Goal: Information Seeking & Learning: Learn about a topic

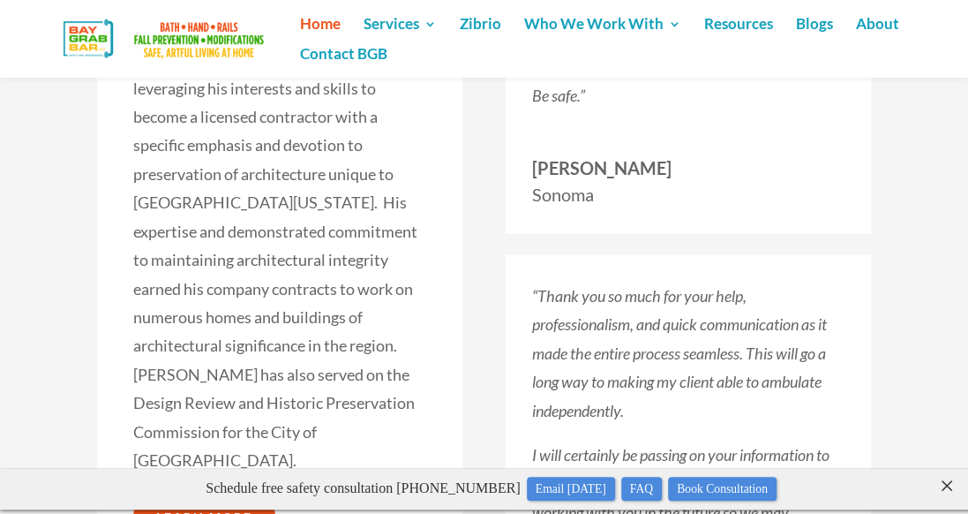
scroll to position [4663, 0]
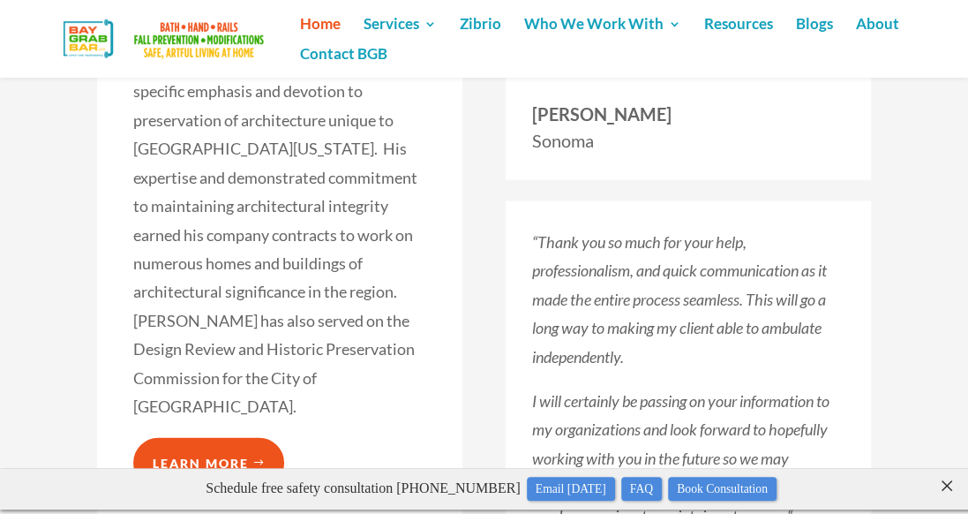
click at [225, 438] on link "Learn More" at bounding box center [208, 462] width 151 height 49
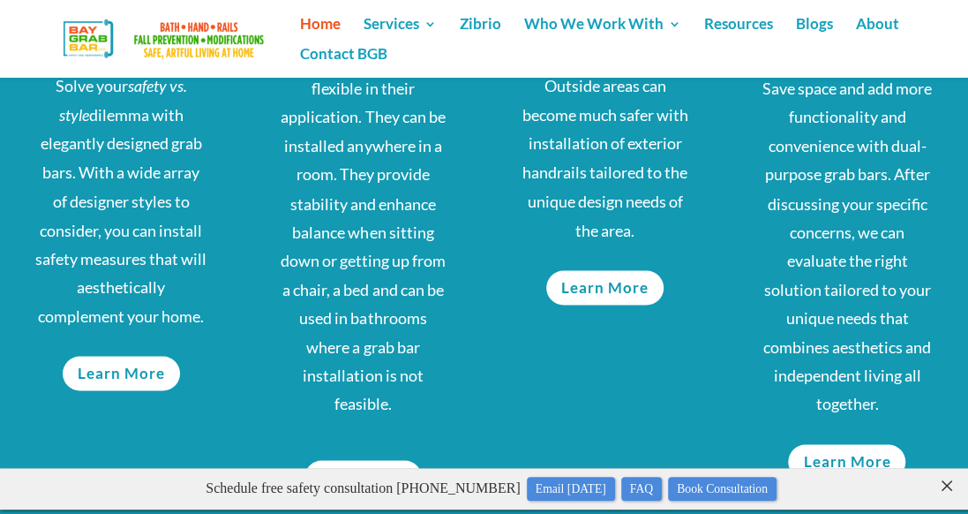
scroll to position [1231, 0]
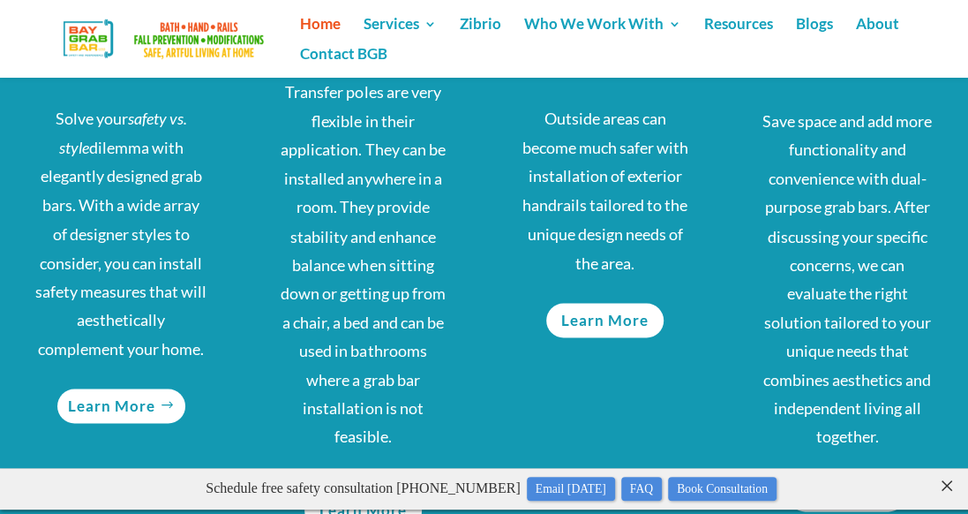
click at [129, 404] on link "Learn More" at bounding box center [121, 405] width 128 height 34
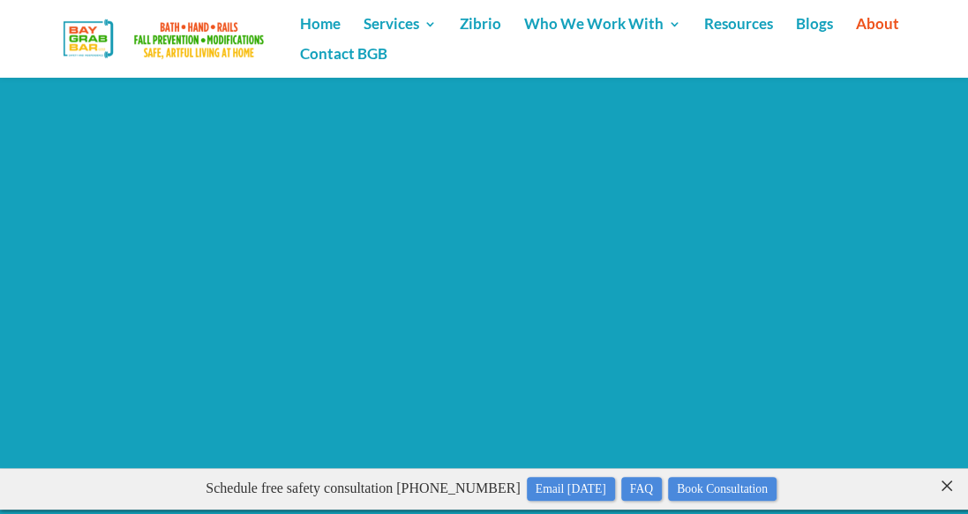
scroll to position [2143, 0]
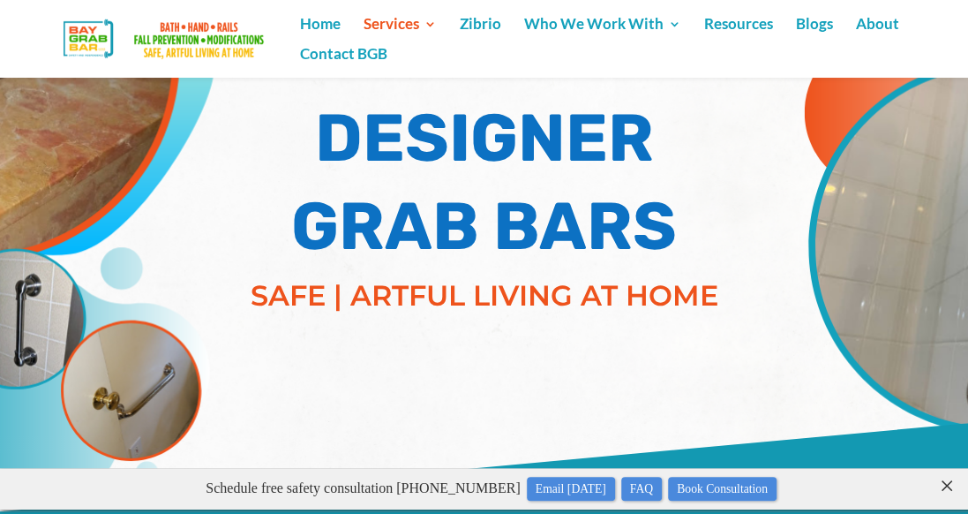
scroll to position [154, 0]
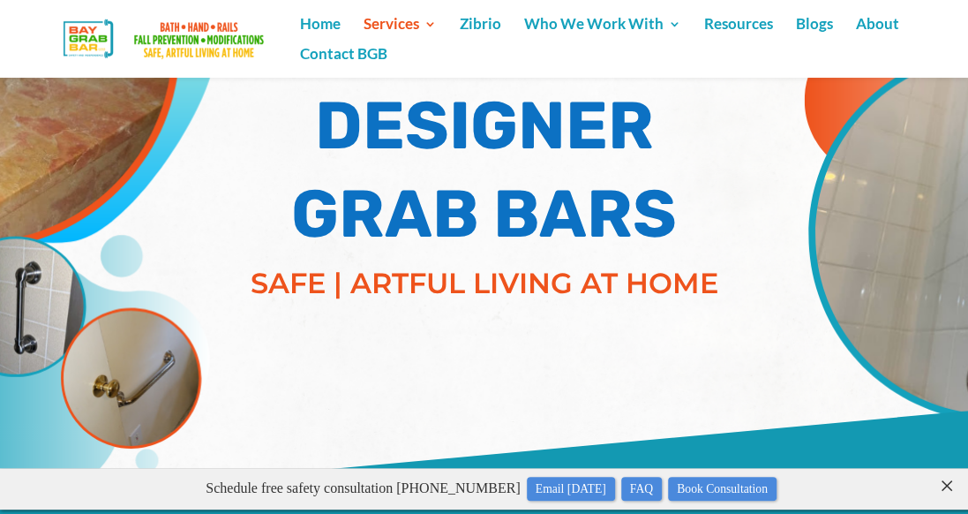
click at [198, 25] on img at bounding box center [166, 38] width 273 height 50
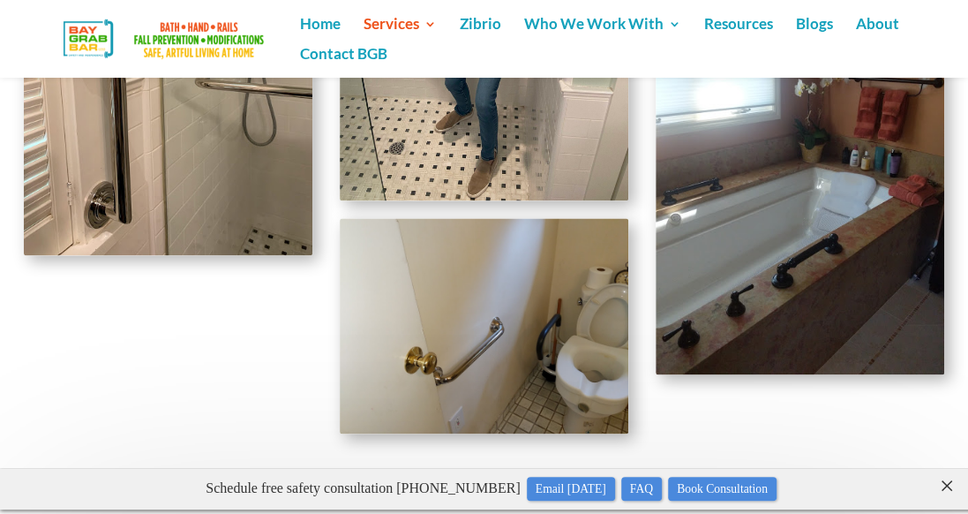
scroll to position [3803, 0]
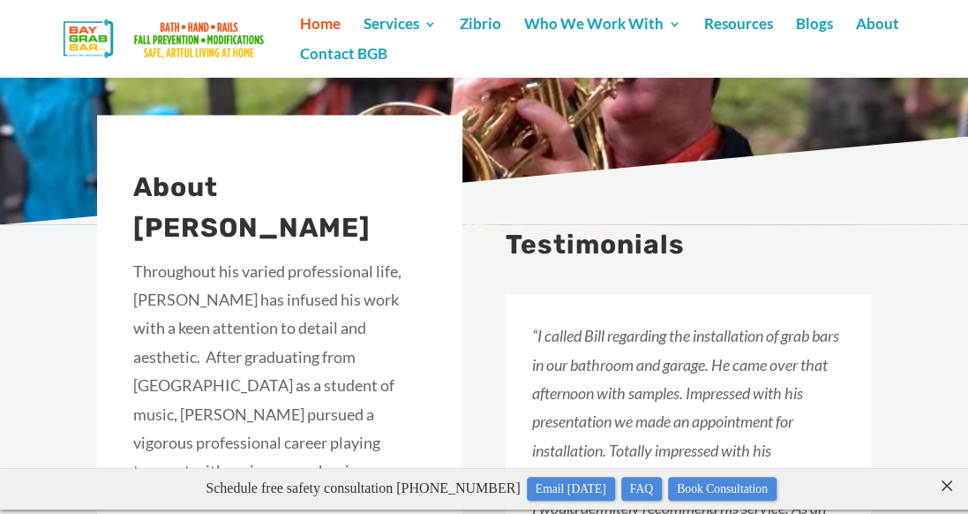
scroll to position [4207, 0]
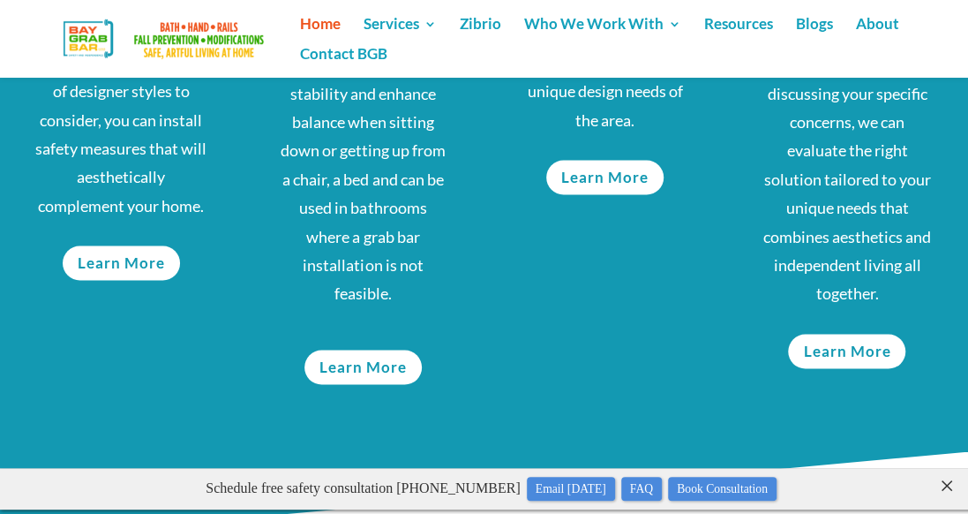
scroll to position [1444, 0]
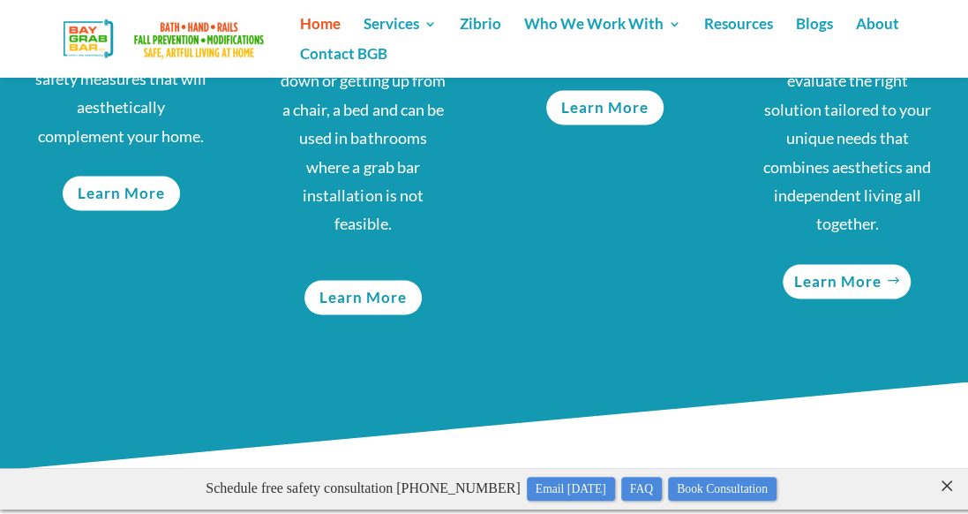
click at [834, 279] on link "Learn More" at bounding box center [847, 281] width 128 height 34
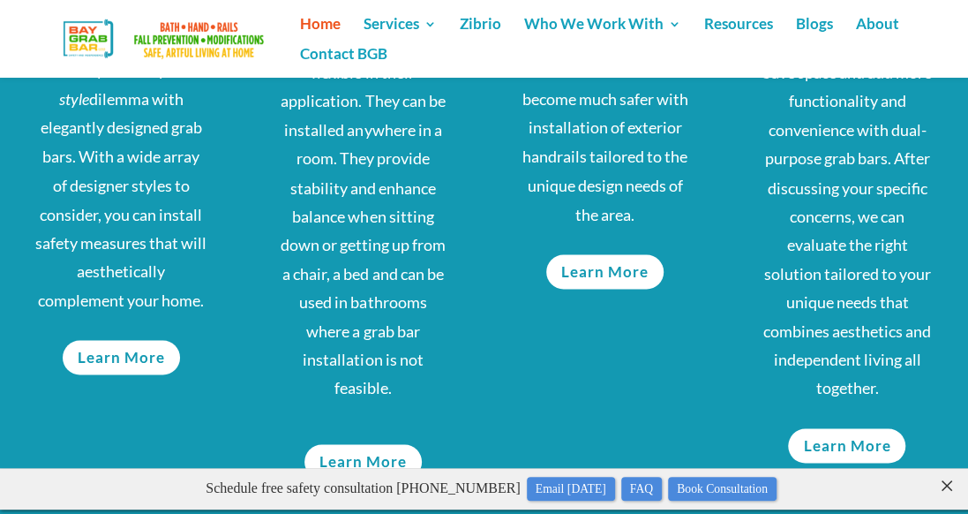
scroll to position [1209, 0]
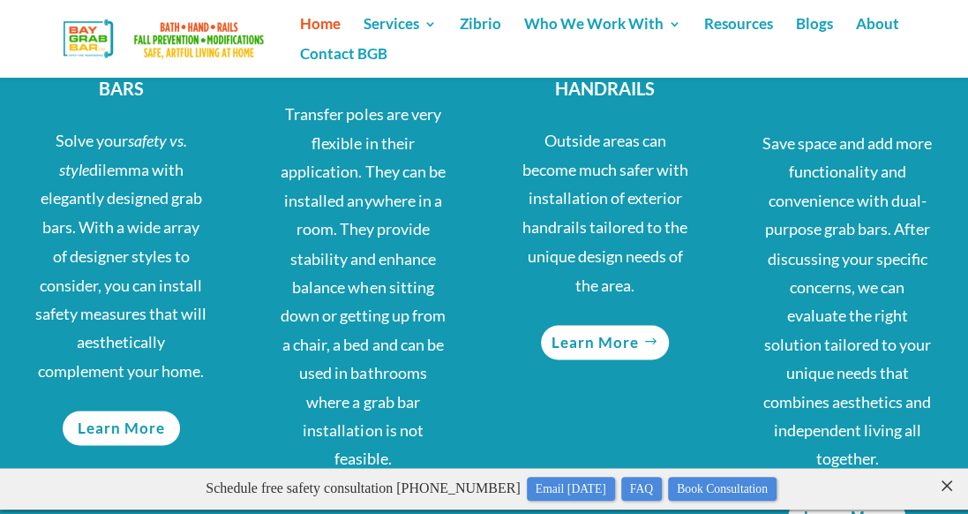
click at [590, 342] on link "Learn More" at bounding box center [605, 342] width 128 height 34
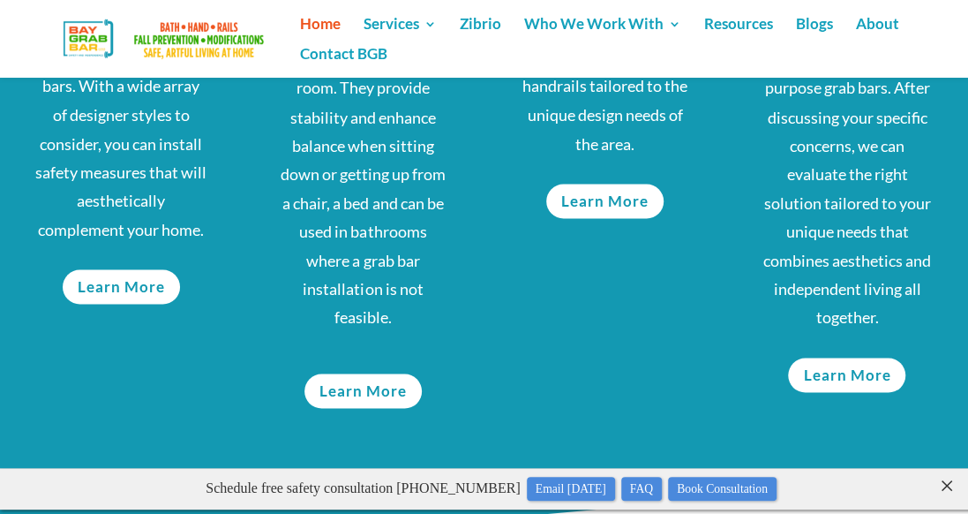
scroll to position [1374, 0]
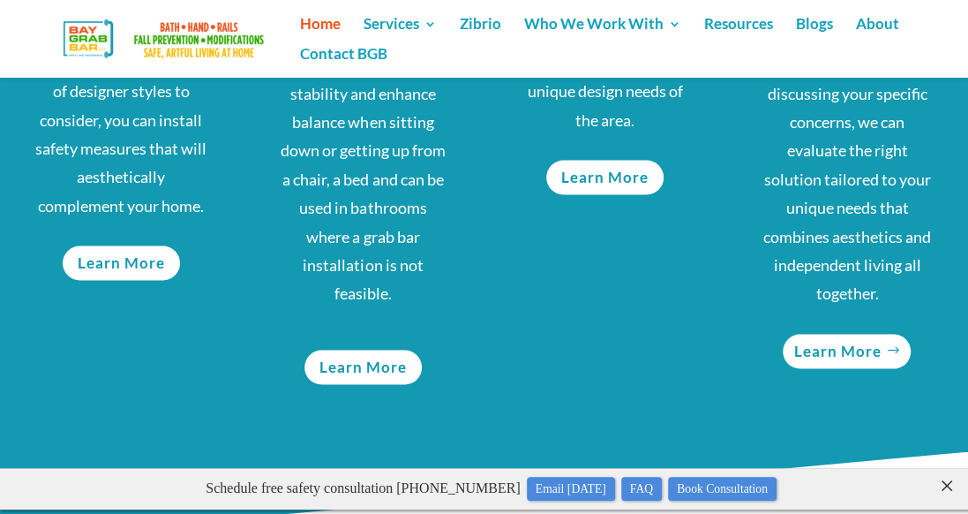
click at [859, 343] on link "Learn More" at bounding box center [847, 351] width 128 height 34
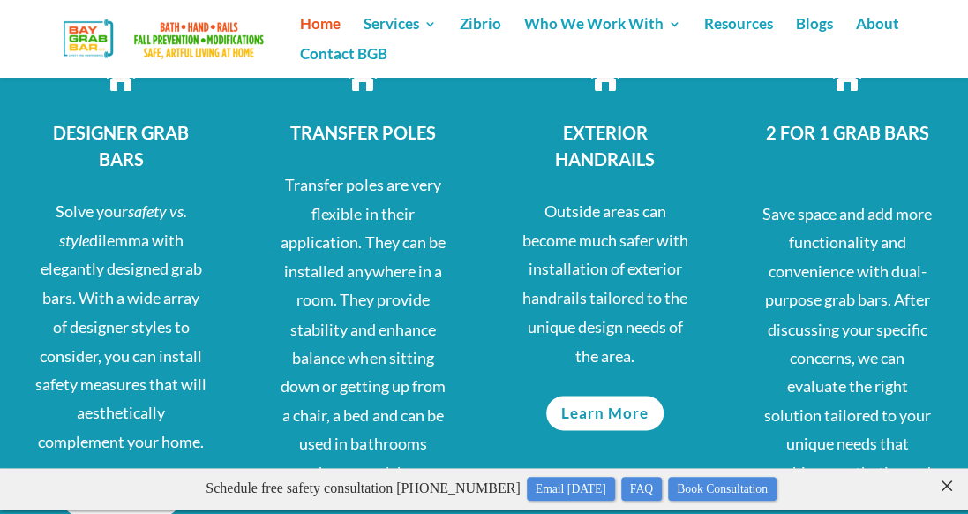
scroll to position [939, 0]
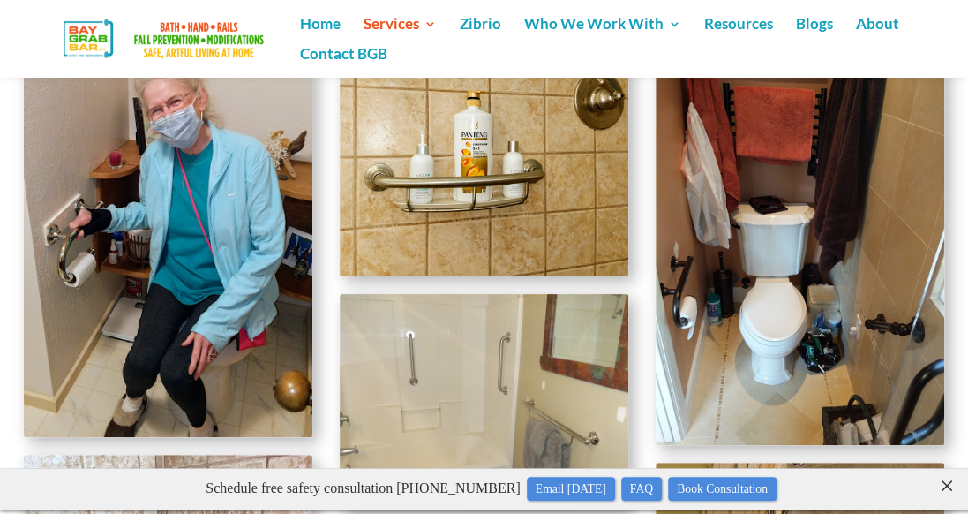
scroll to position [2965, 0]
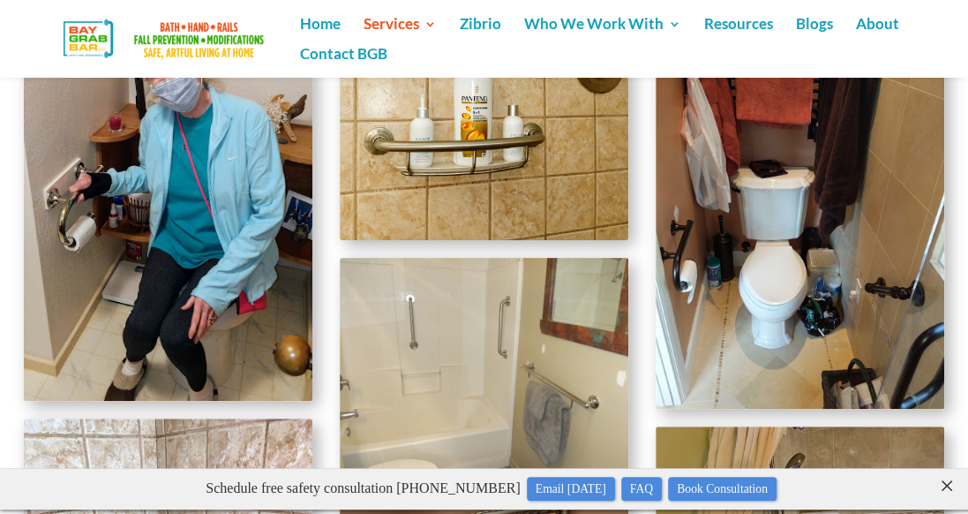
click at [962, 281] on div "2 FOR 1 GRAB BARS" at bounding box center [484, 365] width 968 height 3755
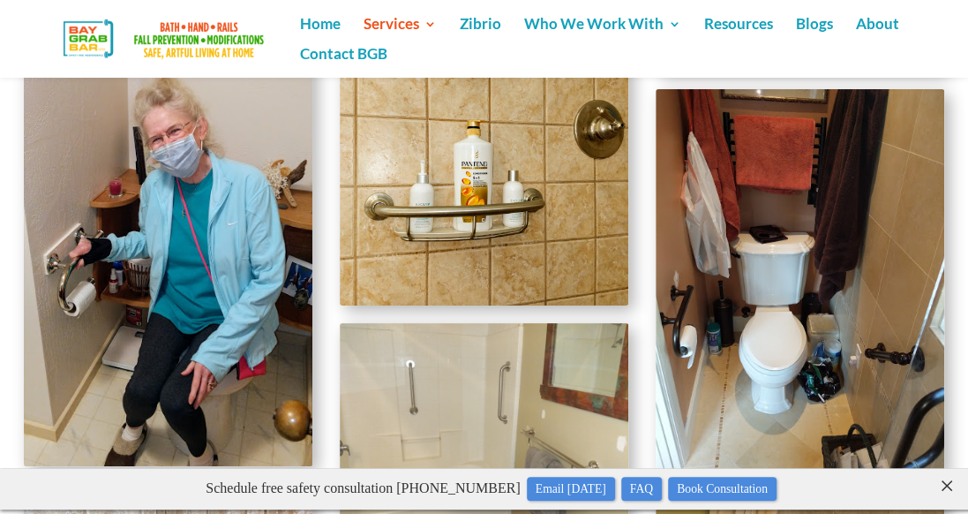
scroll to position [2900, 0]
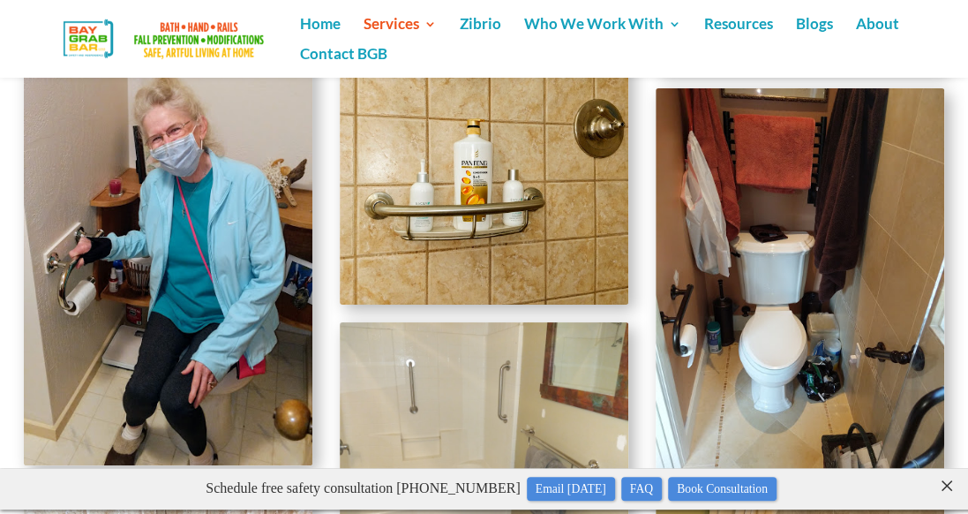
drag, startPoint x: 731, startPoint y: 277, endPoint x: 845, endPoint y: 365, distance: 144.0
click at [845, 365] on img at bounding box center [800, 280] width 289 height 384
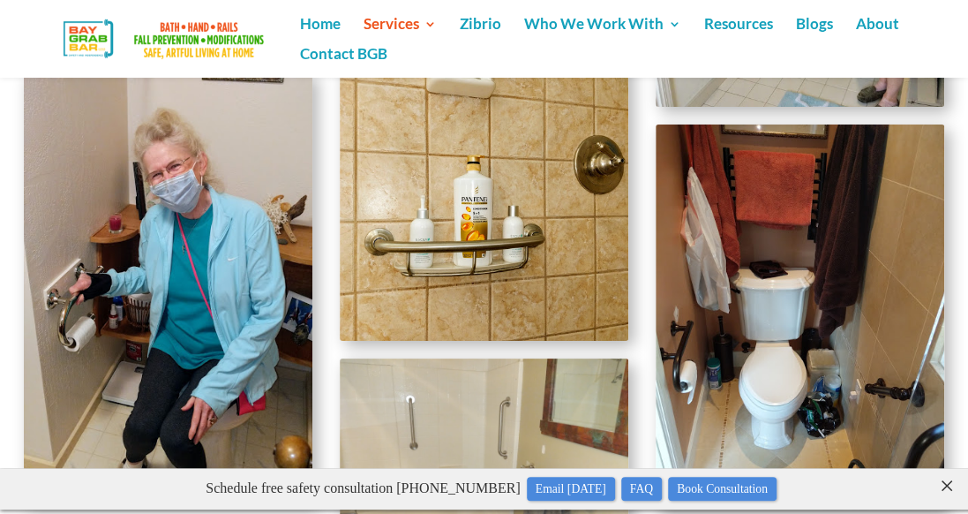
scroll to position [2871, 0]
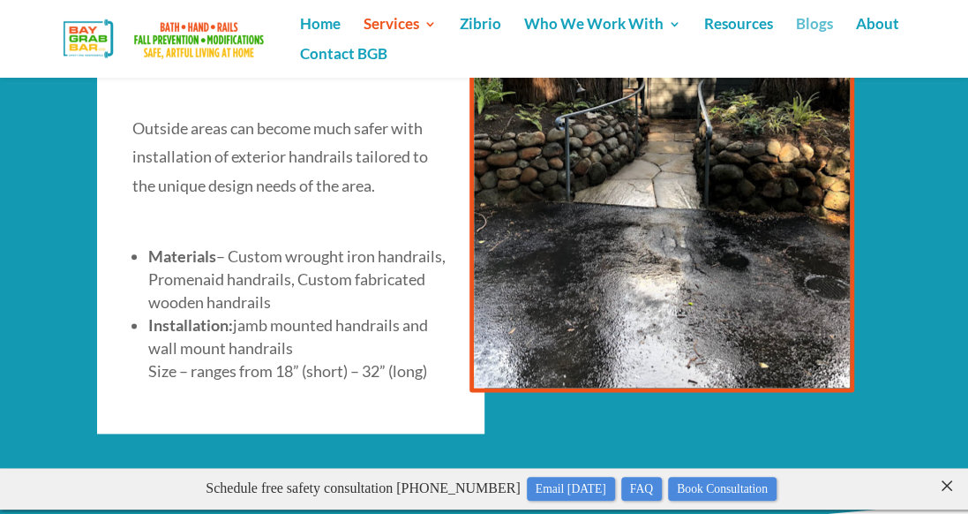
scroll to position [788, 0]
